Goal: Task Accomplishment & Management: Use online tool/utility

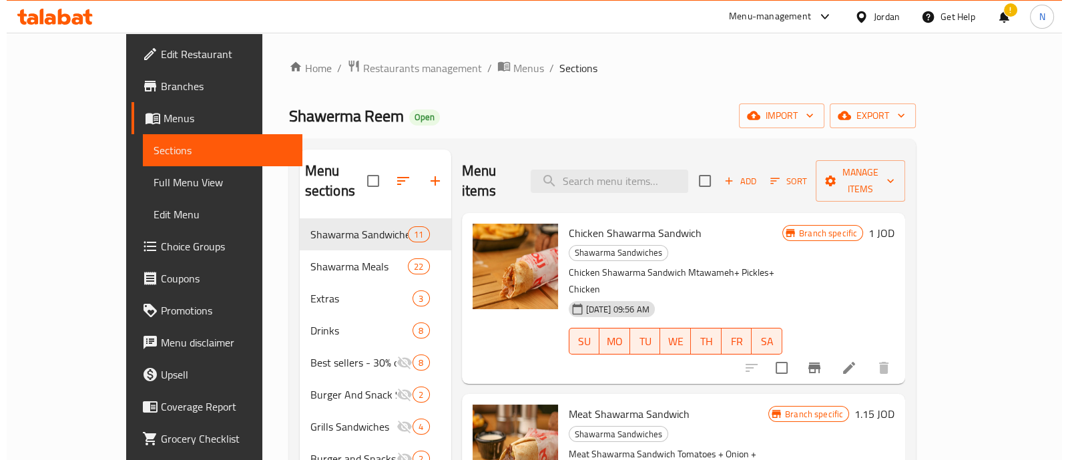
scroll to position [607, 0]
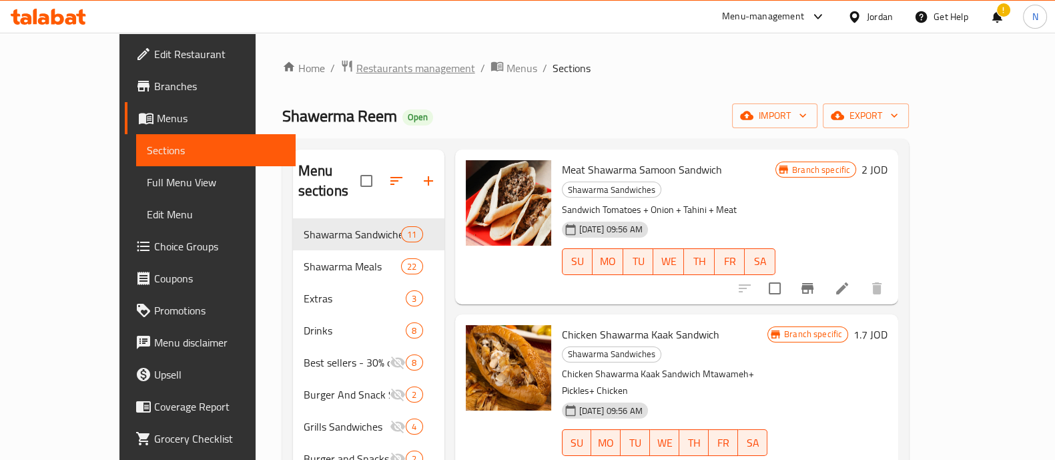
click at [362, 63] on span "Restaurants management" at bounding box center [415, 68] width 119 height 16
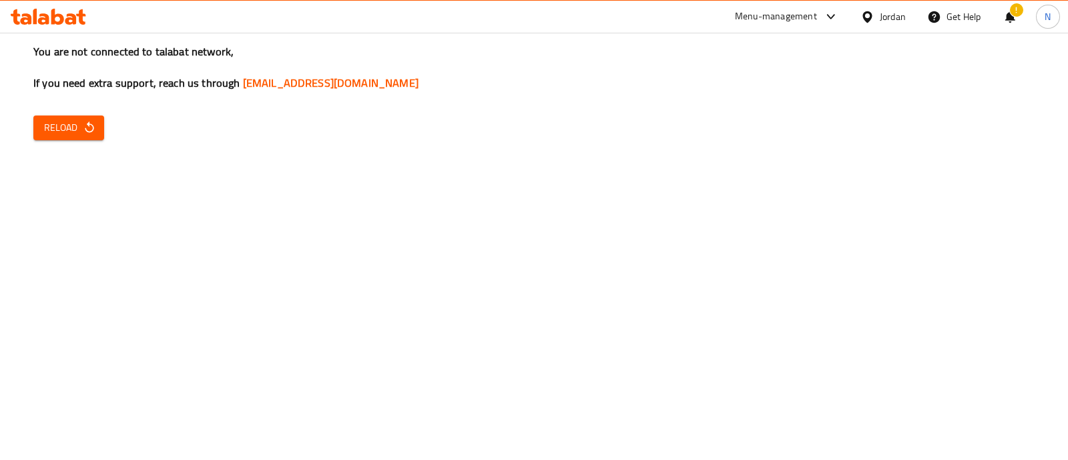
click at [27, 118] on div "You are not connected to talabat network, If you need extra support, reach us t…" at bounding box center [534, 230] width 1068 height 460
click at [57, 117] on button "Reload" at bounding box center [68, 127] width 71 height 25
click at [75, 138] on button "Reload" at bounding box center [68, 127] width 71 height 25
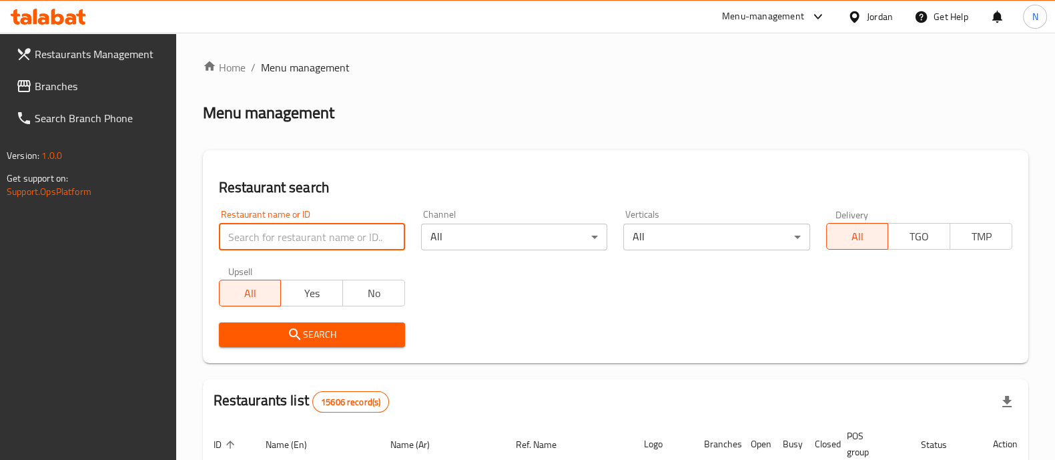
click at [324, 240] on input "search" at bounding box center [312, 237] width 186 height 27
type input "c"
click button "Search" at bounding box center [312, 334] width 186 height 25
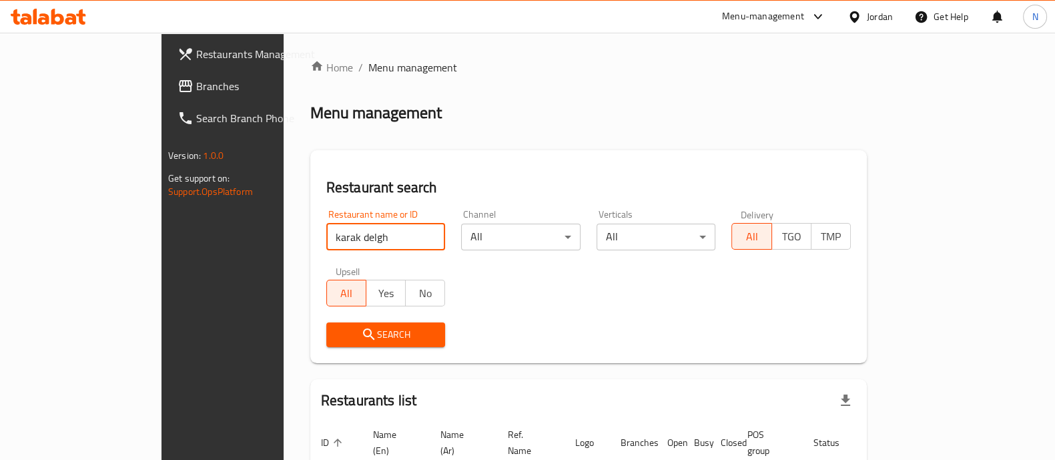
click at [330, 237] on input "karak delgh" at bounding box center [385, 237] width 119 height 27
type input "karak deligh"
click button "Search" at bounding box center [385, 334] width 119 height 25
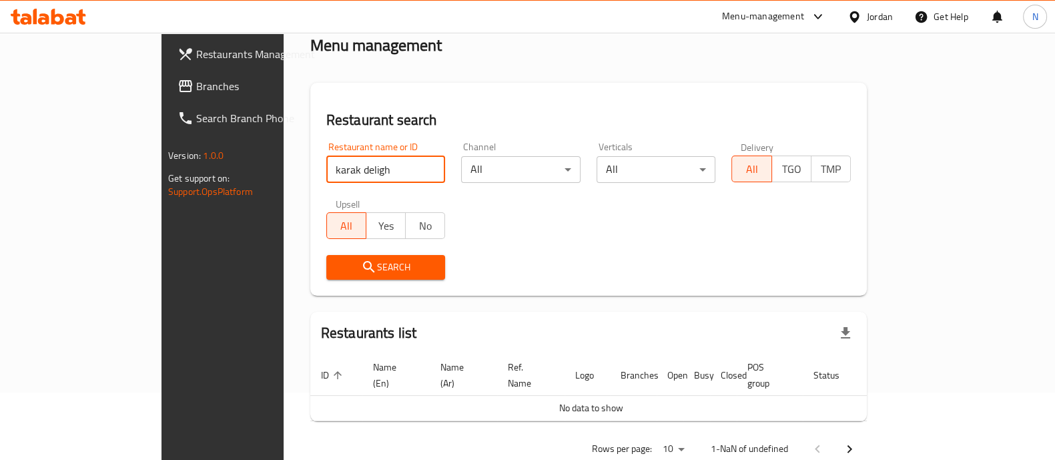
scroll to position [85, 0]
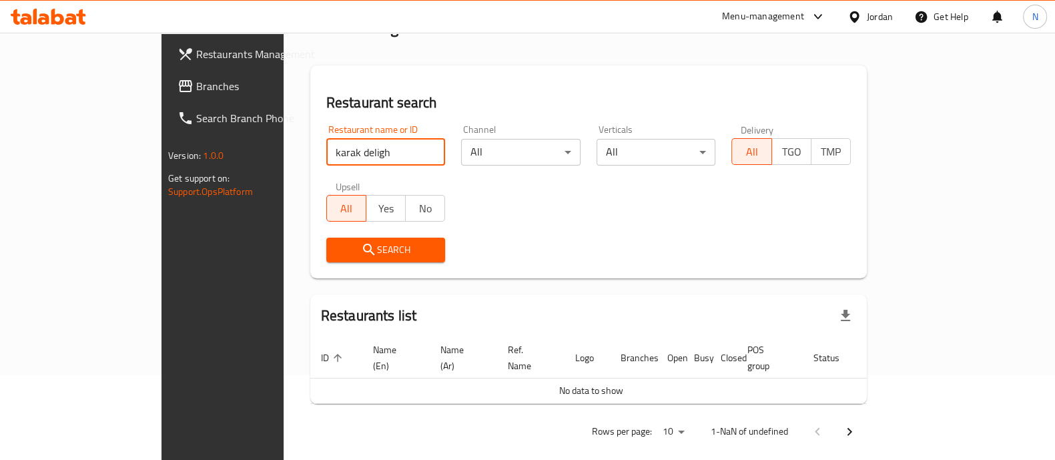
click at [370, 255] on span "Search" at bounding box center [386, 250] width 98 height 17
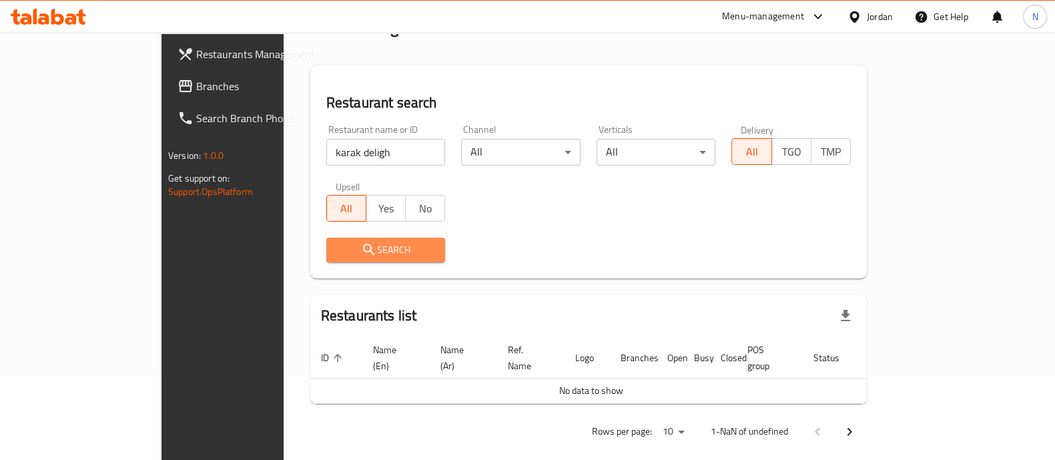
click at [370, 255] on span "Search" at bounding box center [386, 250] width 98 height 17
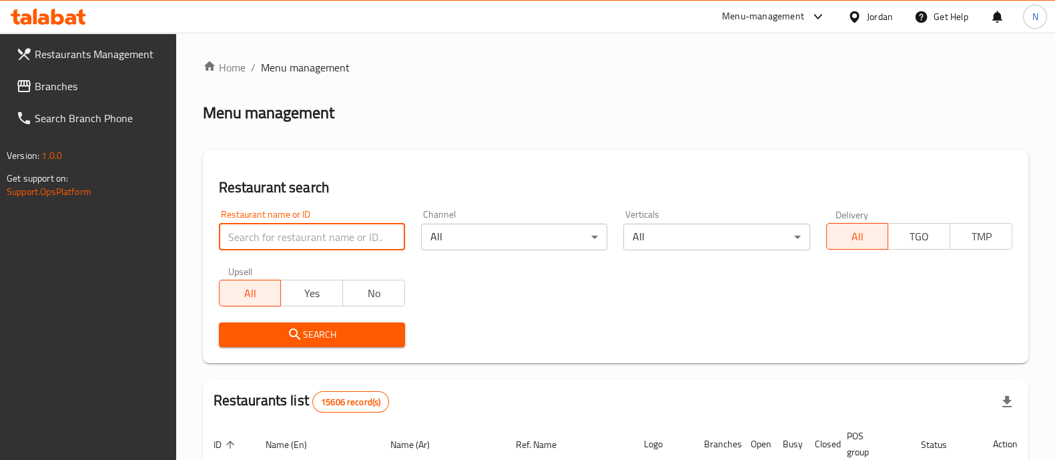
click at [340, 240] on input "search" at bounding box center [312, 237] width 186 height 27
type input "karak del"
click button "Search" at bounding box center [312, 334] width 186 height 25
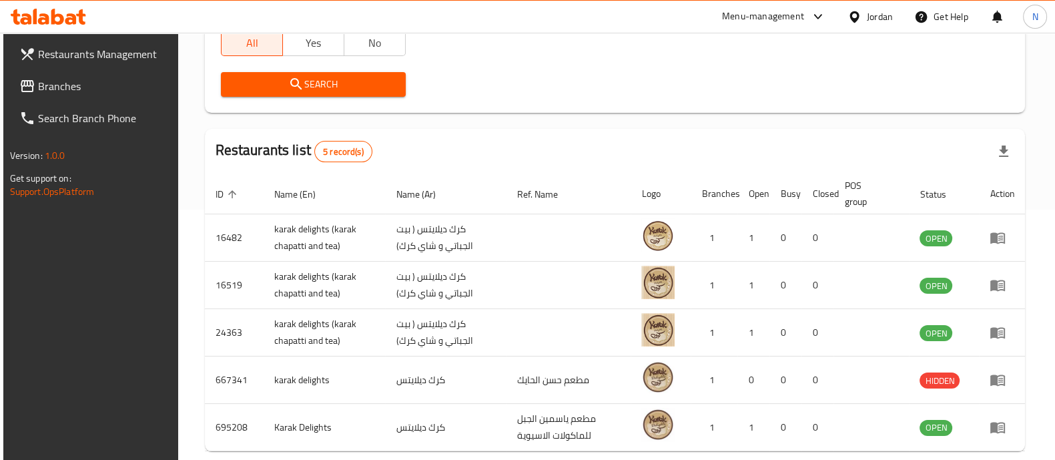
scroll to position [314, 0]
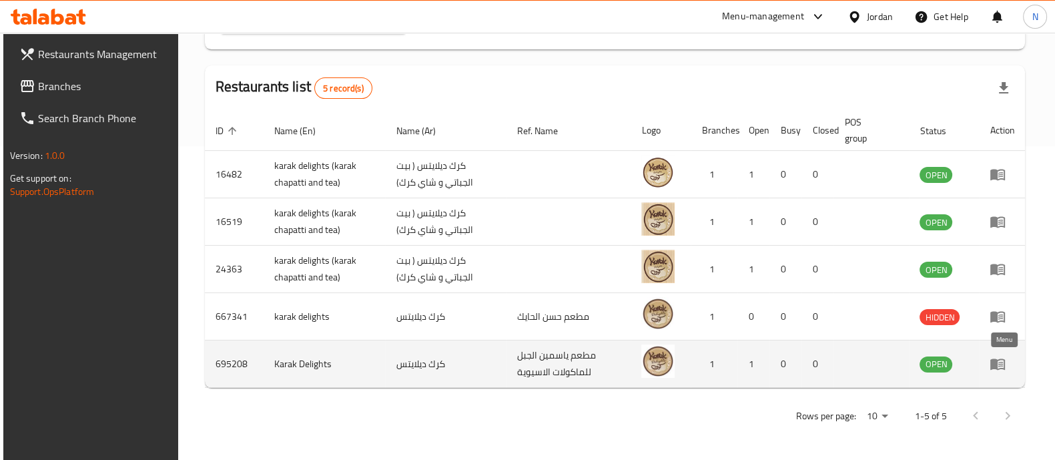
click at [1002, 369] on icon "enhanced table" at bounding box center [998, 364] width 15 height 11
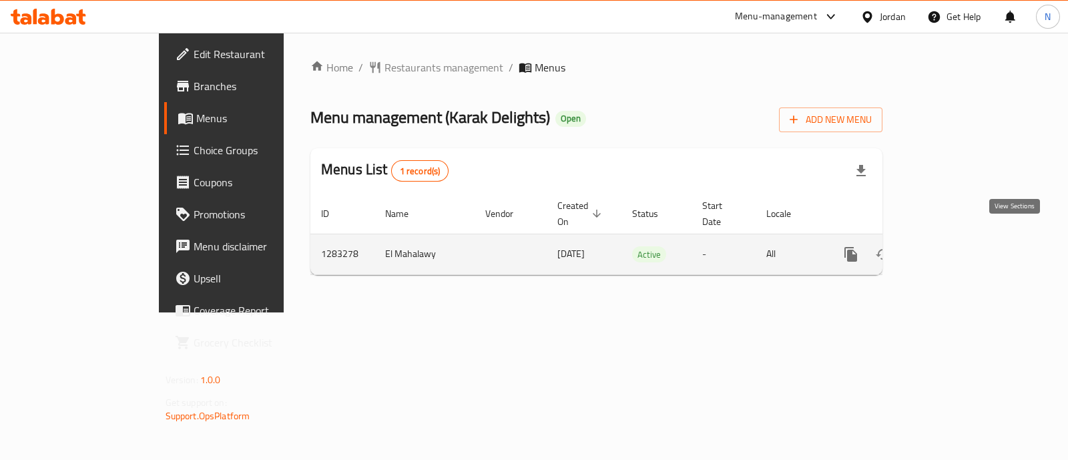
click at [955, 246] on icon "enhanced table" at bounding box center [947, 254] width 16 height 16
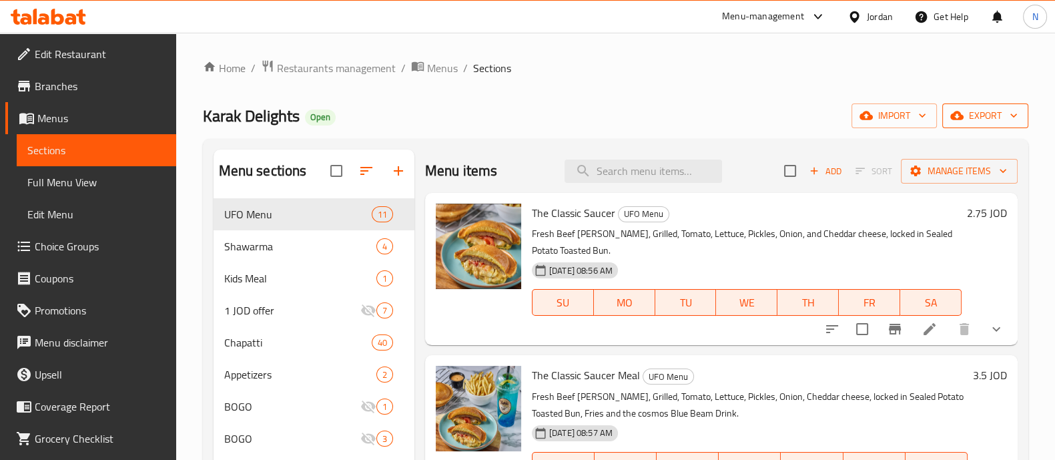
click at [975, 115] on span "export" at bounding box center [985, 115] width 65 height 17
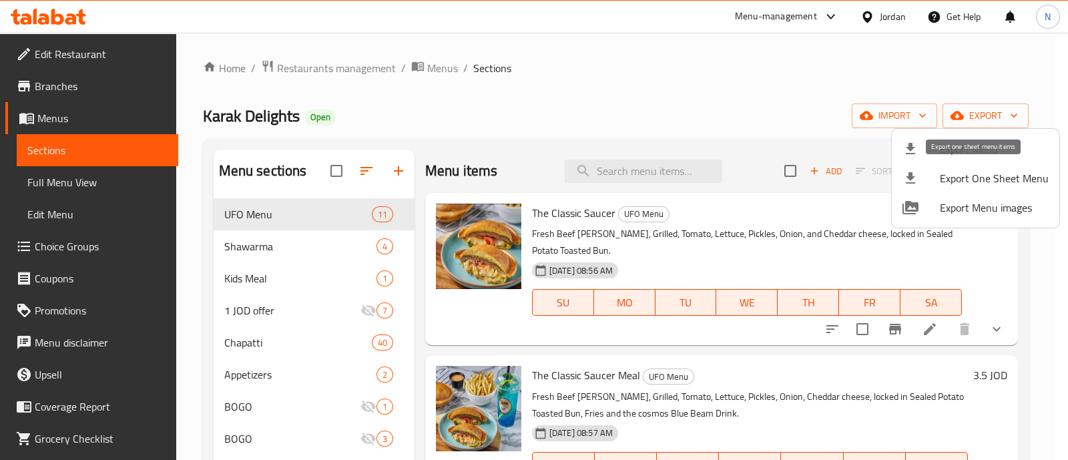
click at [1011, 170] on span "Export One Sheet Menu" at bounding box center [994, 178] width 109 height 16
click at [995, 208] on span "Export Menu images" at bounding box center [994, 208] width 109 height 16
click at [565, 81] on div at bounding box center [534, 230] width 1068 height 460
